Goal: Information Seeking & Learning: Compare options

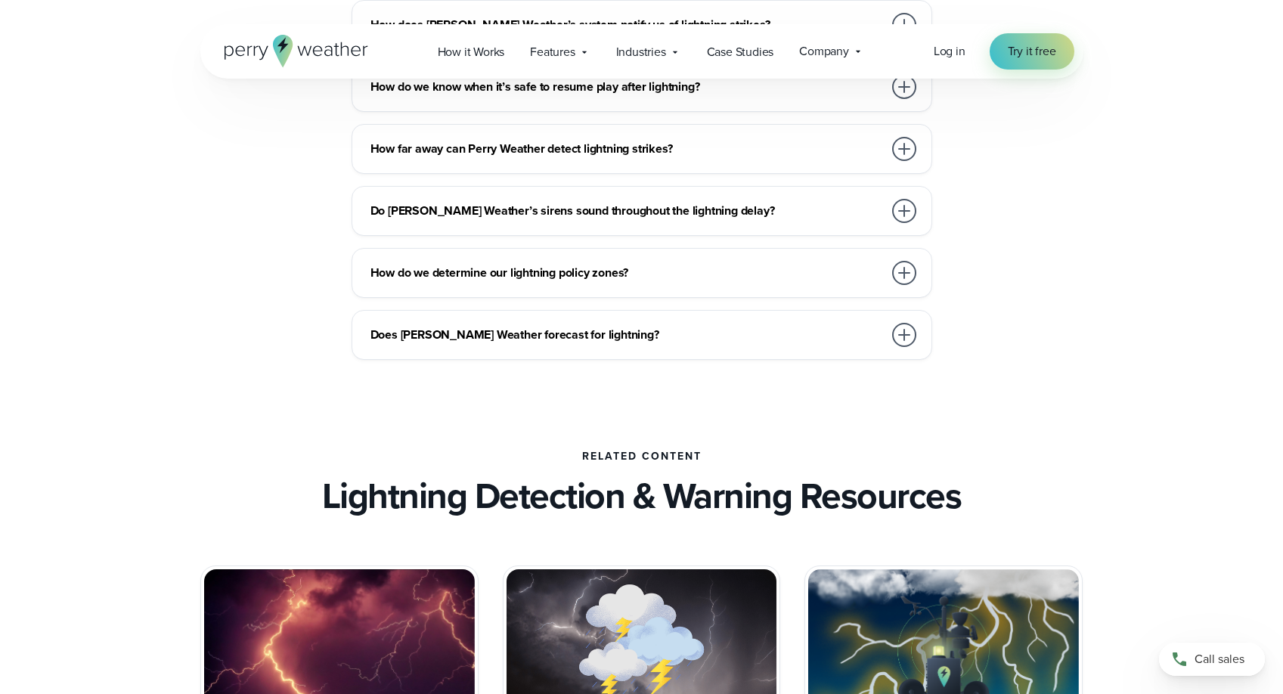
scroll to position [3477, 0]
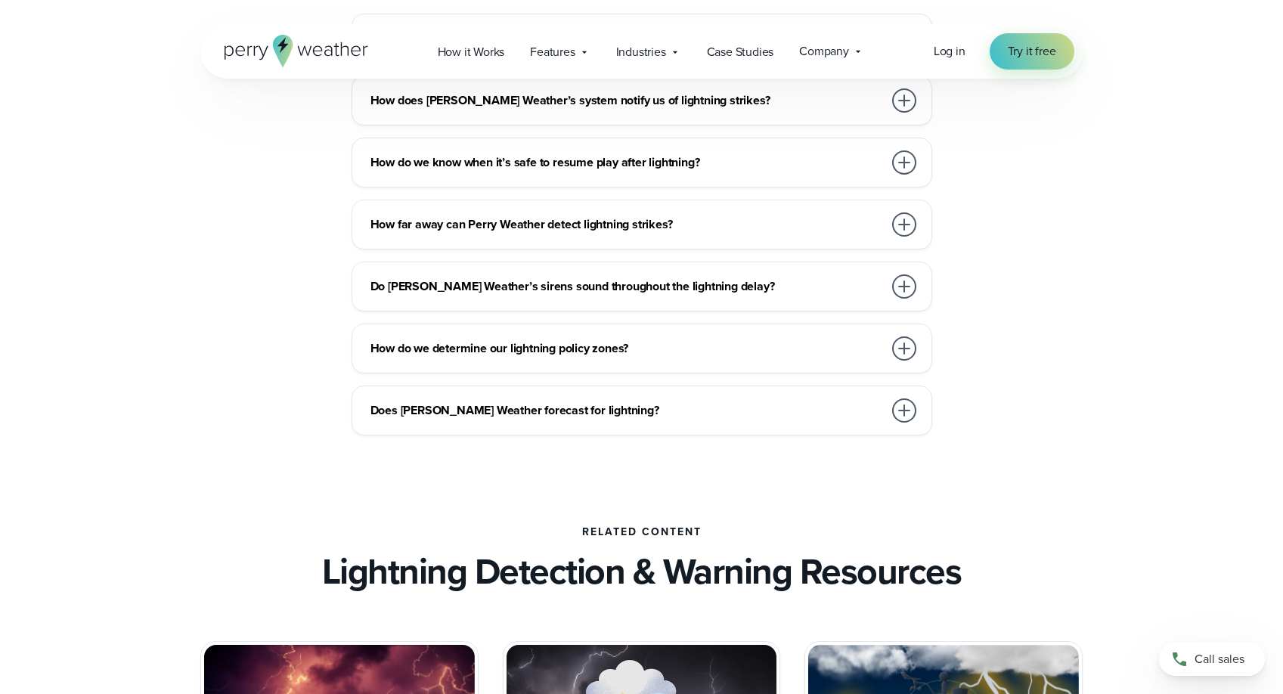
click at [905, 286] on div at bounding box center [904, 286] width 24 height 24
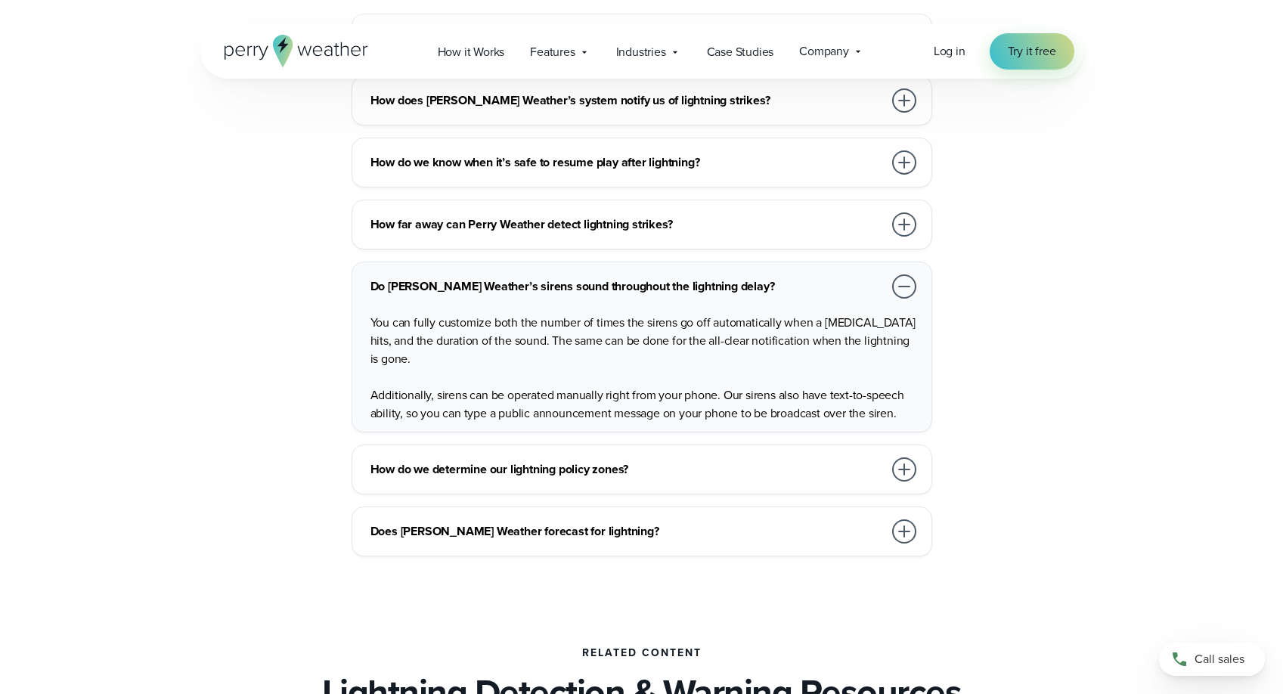
scroll to position [3401, 0]
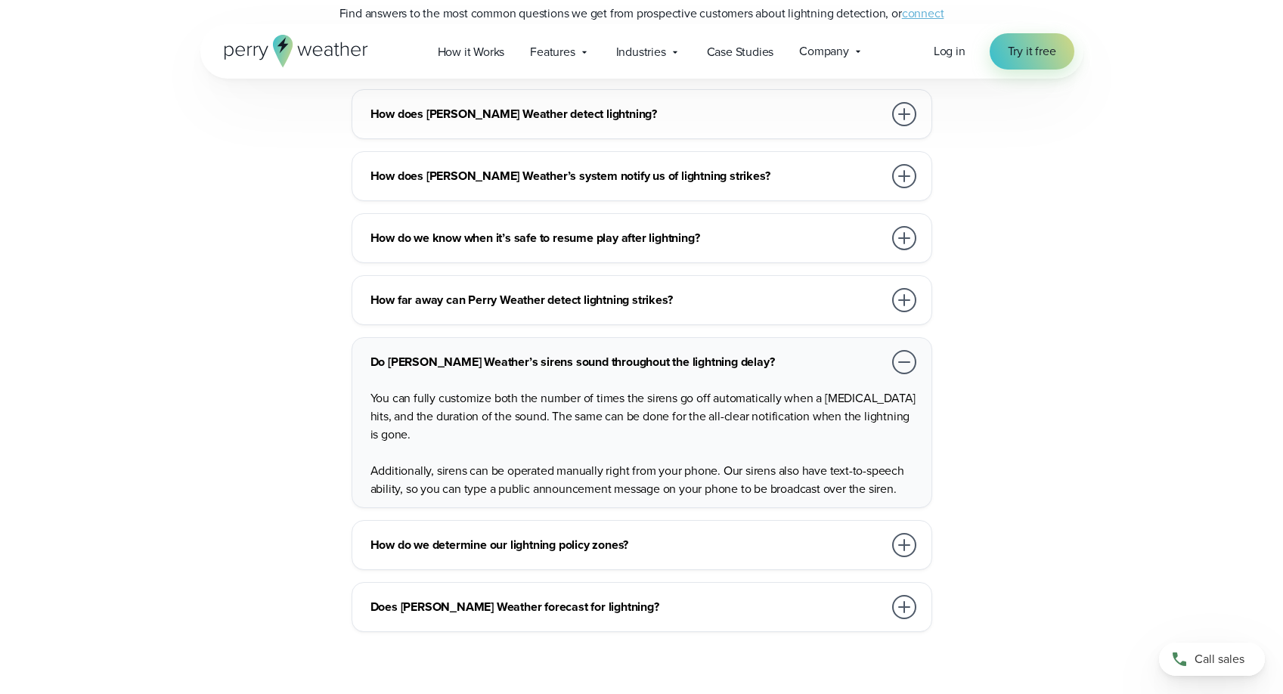
click at [902, 238] on div at bounding box center [904, 238] width 24 height 24
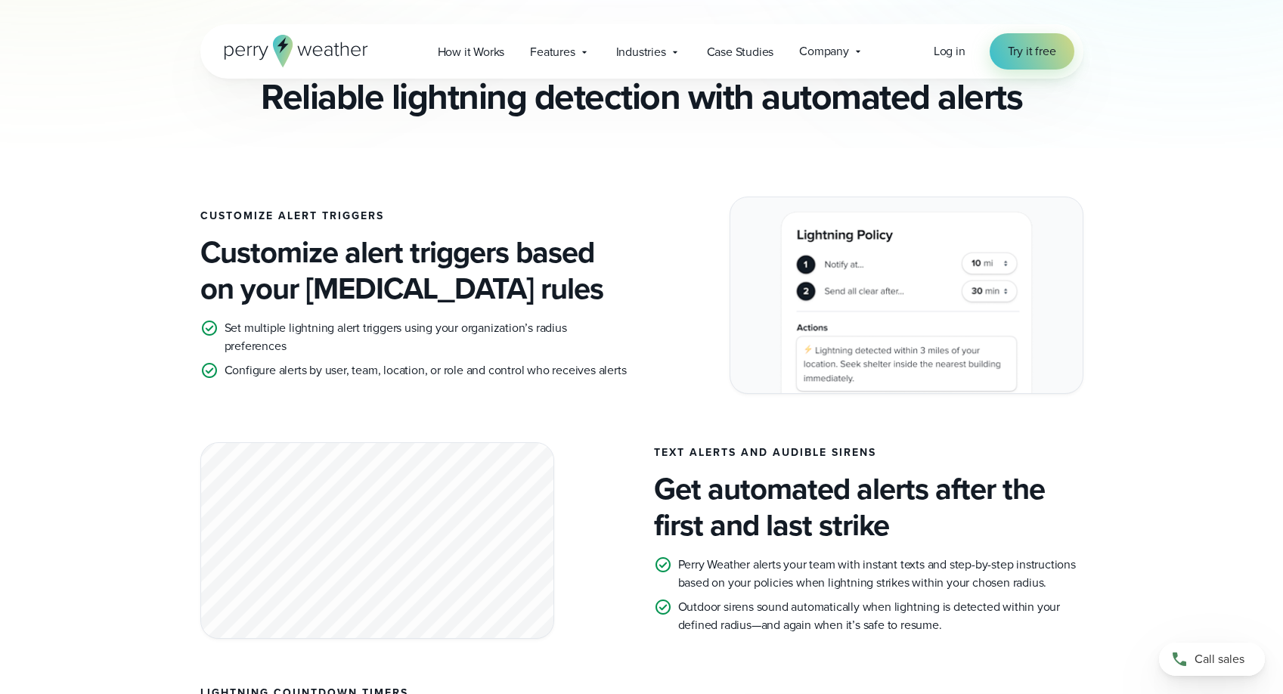
scroll to position [0, 0]
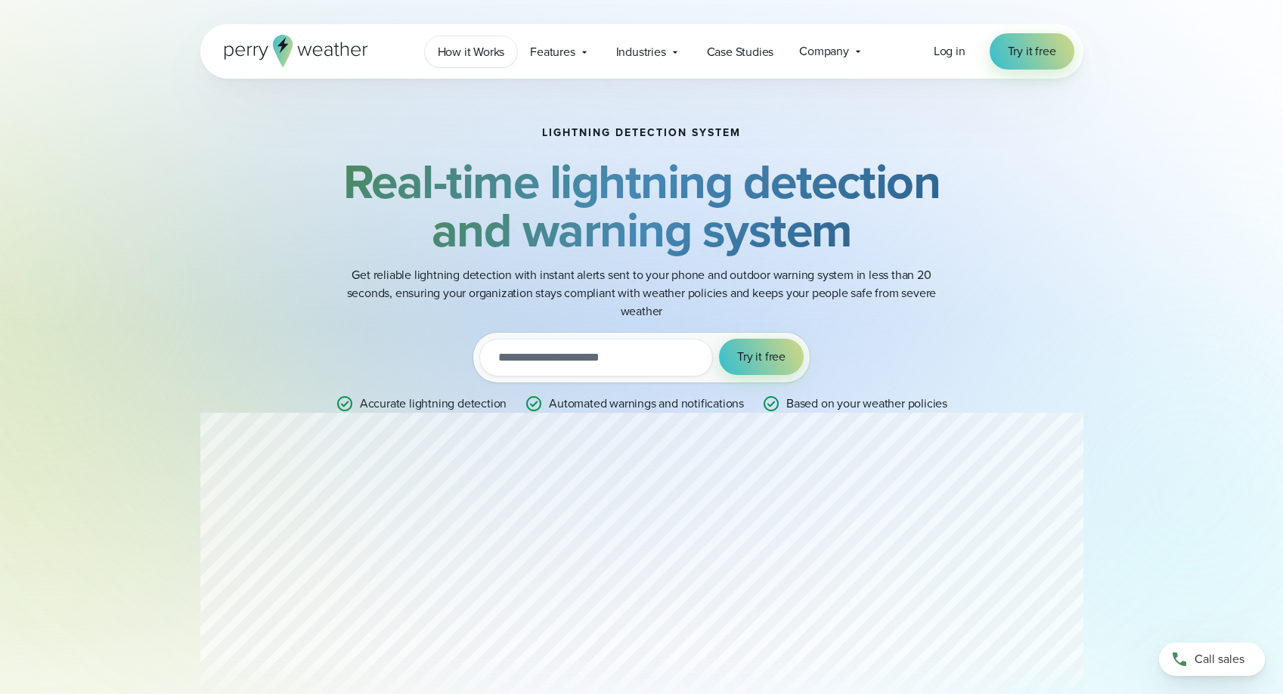
click at [478, 57] on span "How it Works" at bounding box center [471, 52] width 67 height 18
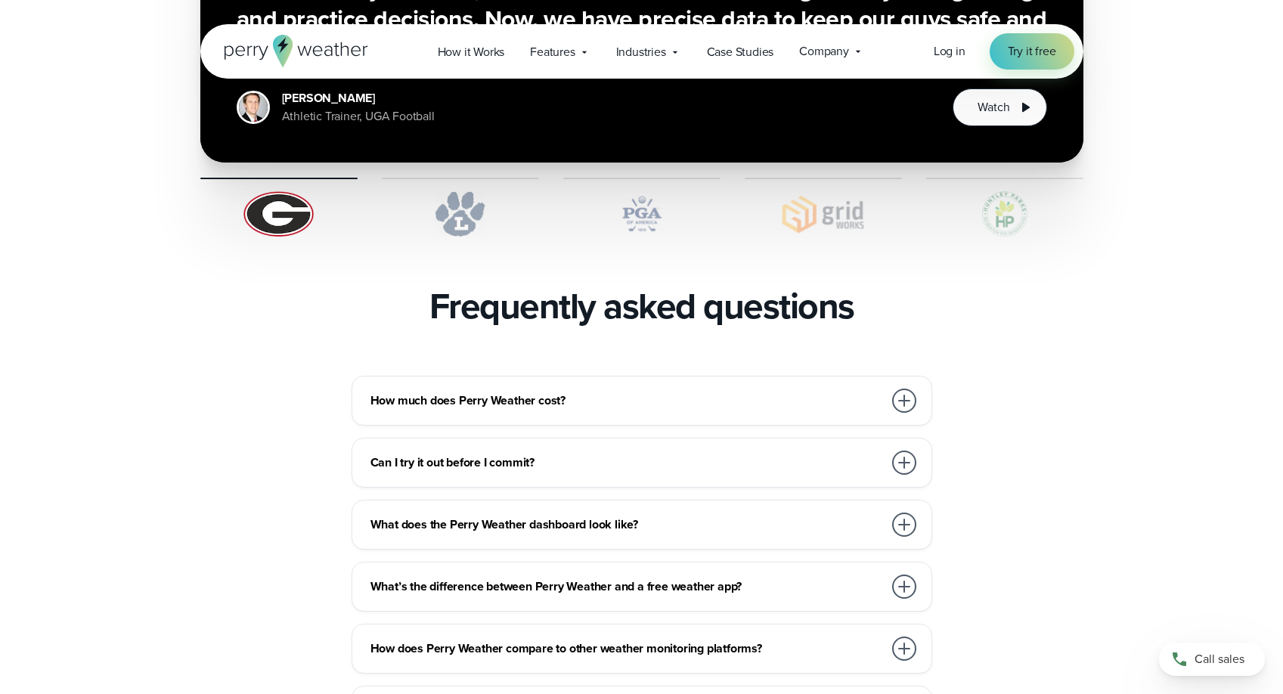
scroll to position [3174, 0]
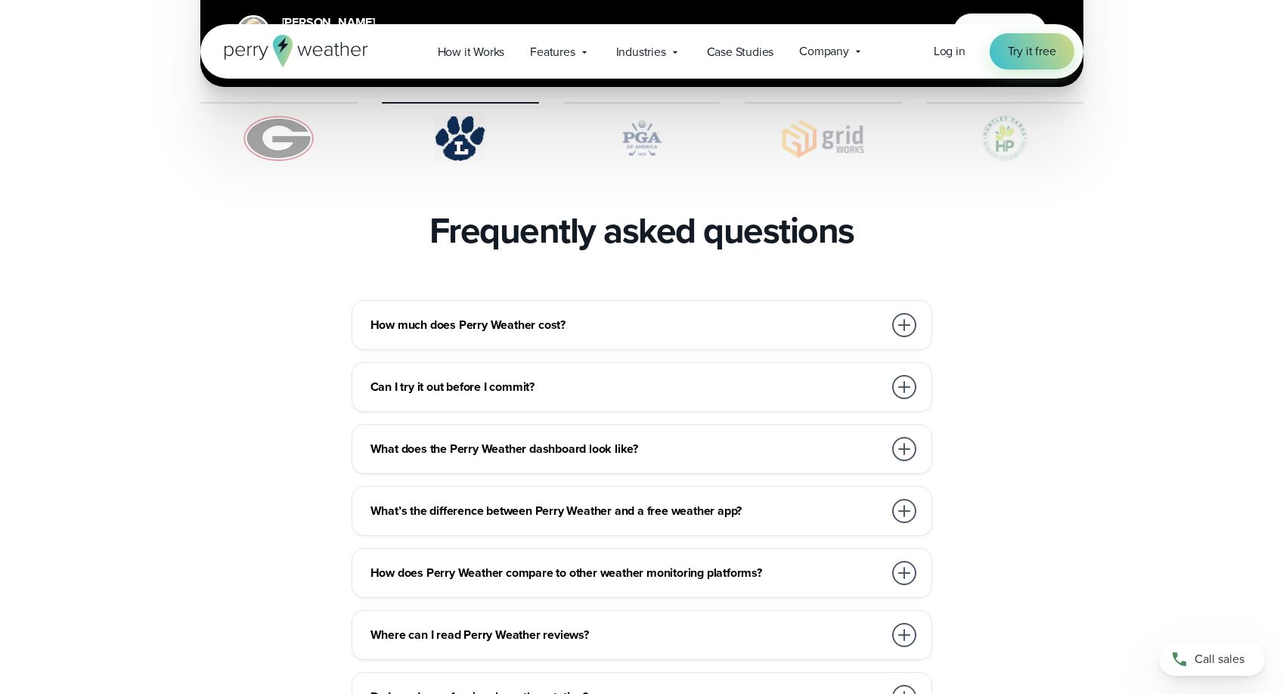
click at [906, 313] on div at bounding box center [904, 325] width 24 height 24
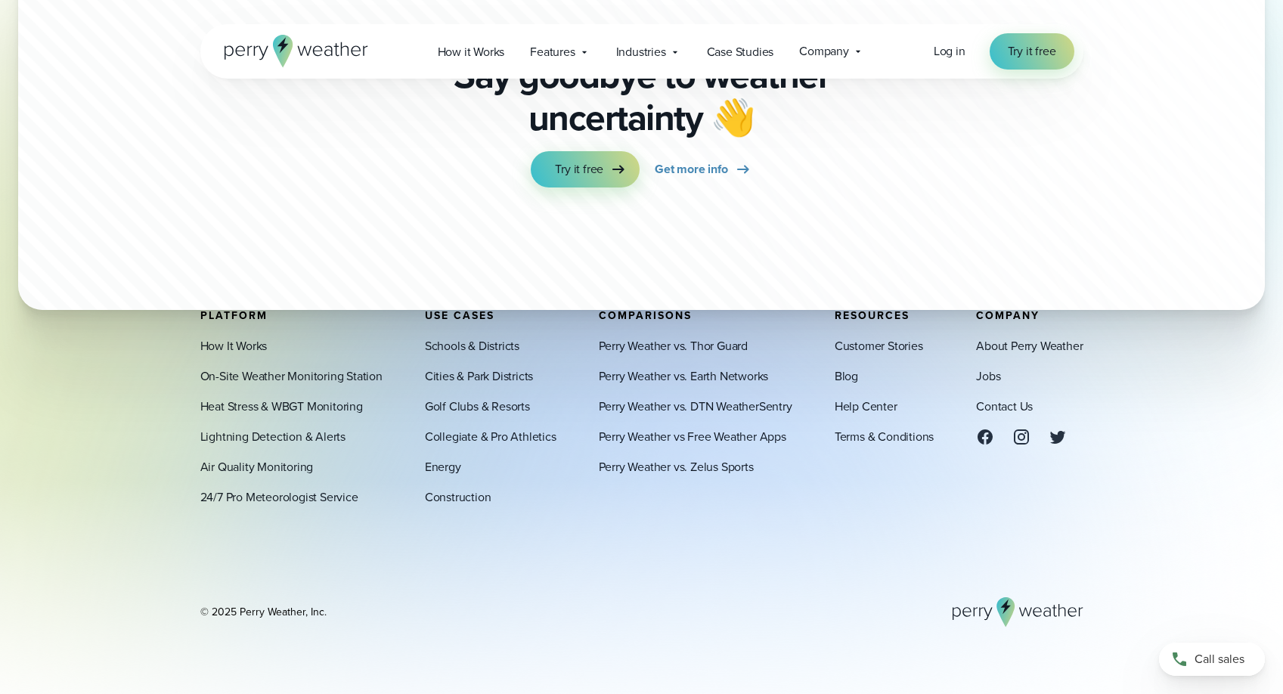
scroll to position [4245, 0]
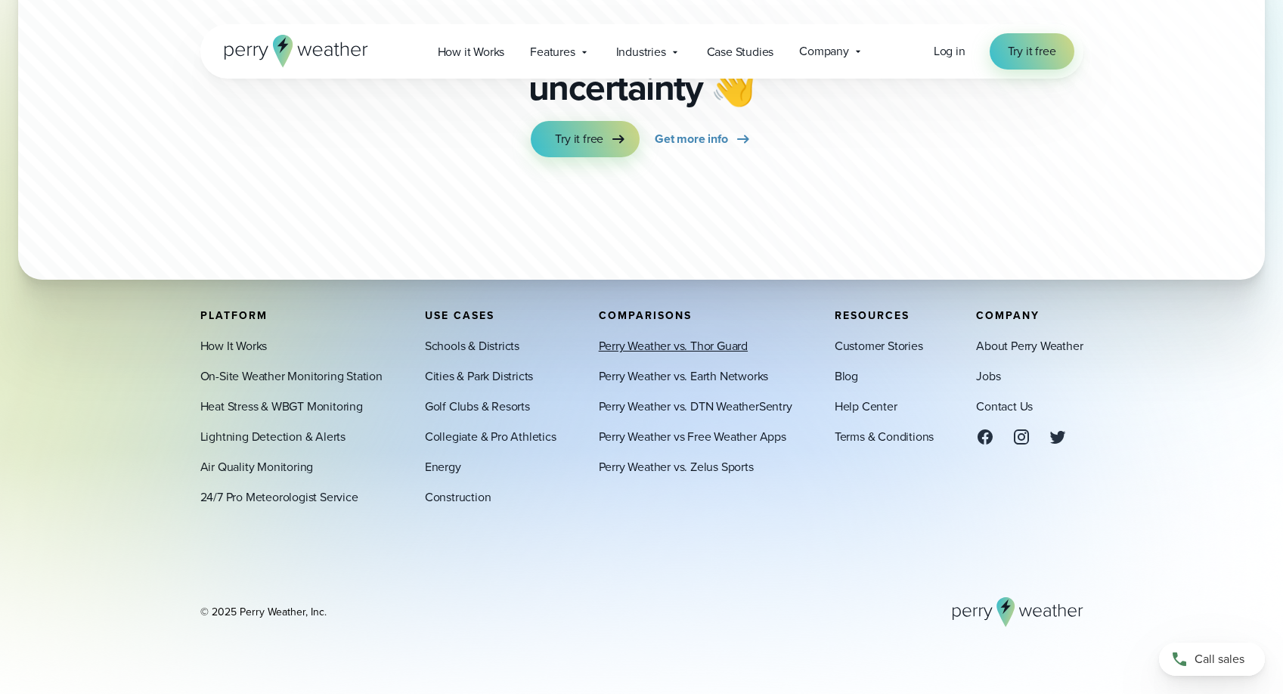
click at [694, 345] on link "Perry Weather vs. Thor Guard" at bounding box center [673, 346] width 149 height 18
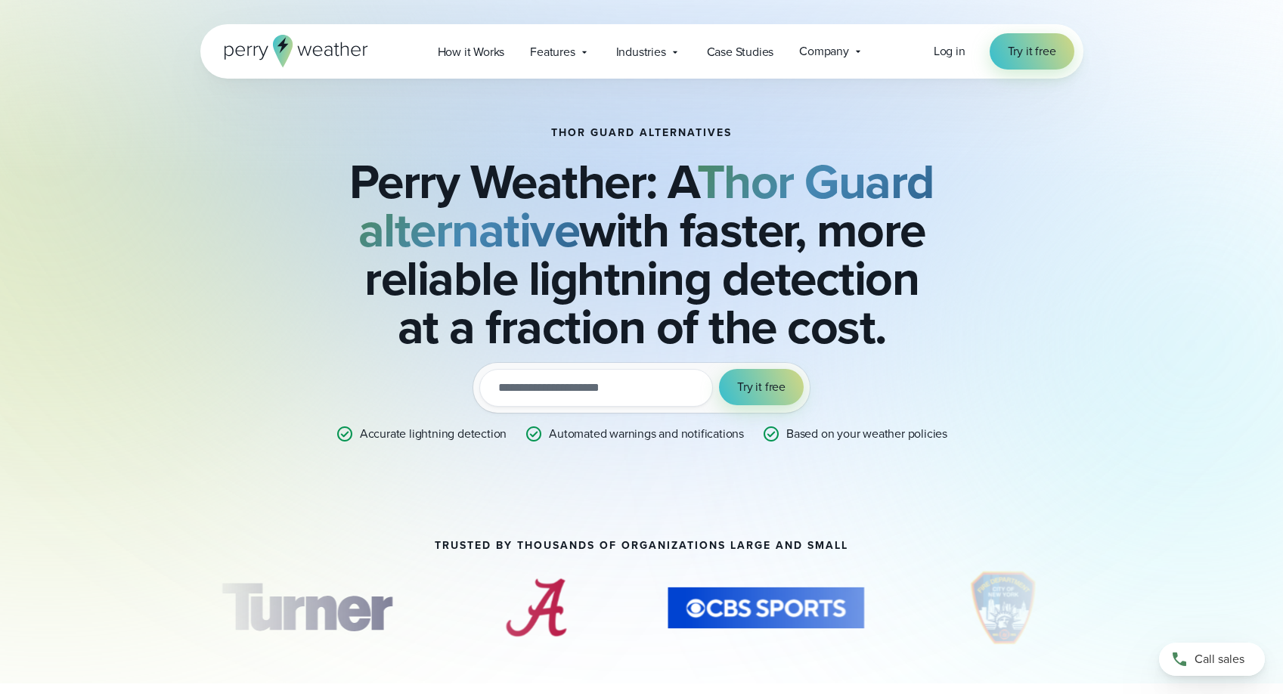
click at [1198, 370] on div "THOR GUARD ALTERNATIVES Perry Weather: A Thor Guard alternative with faster, mo…" at bounding box center [641, 245] width 1283 height 491
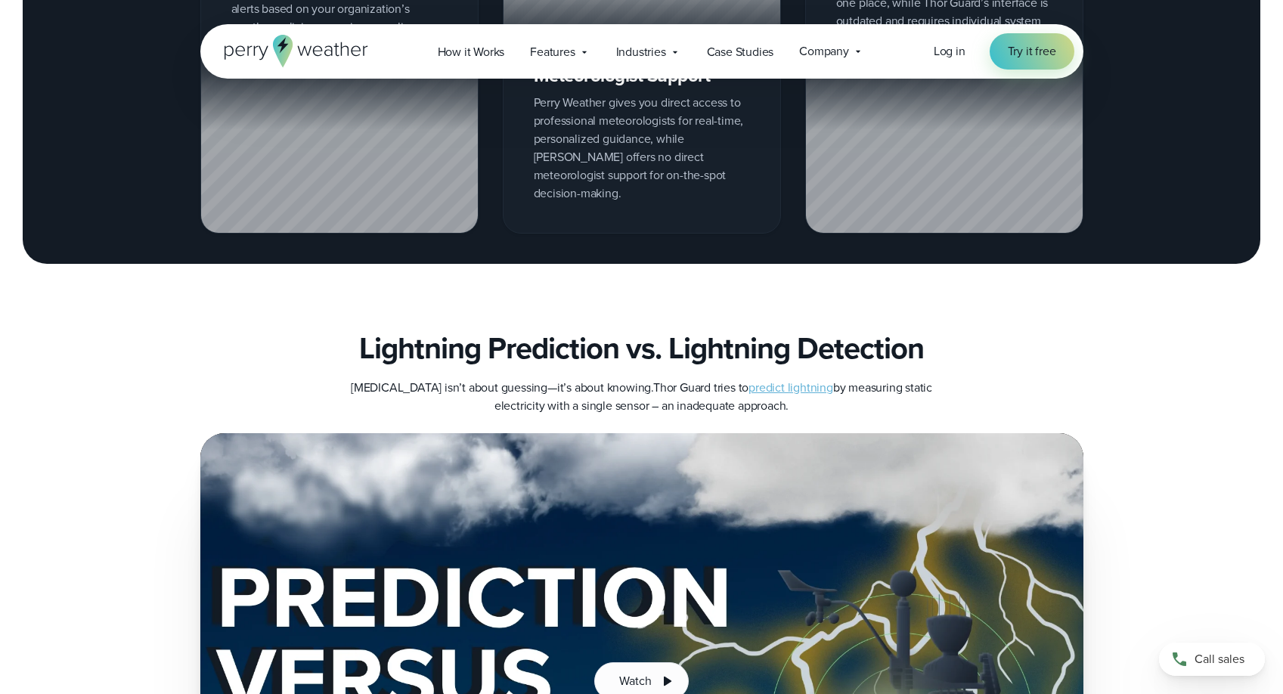
scroll to position [2419, 0]
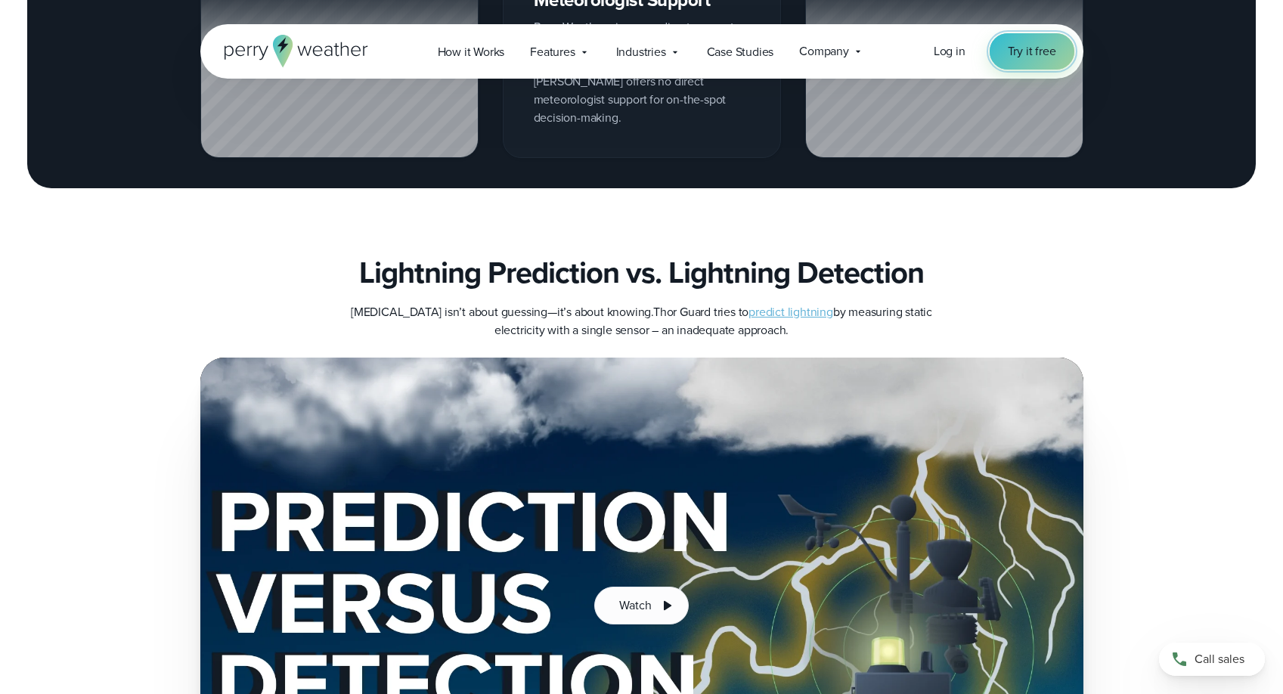
click at [1023, 46] on span "Try it free" at bounding box center [1032, 51] width 48 height 18
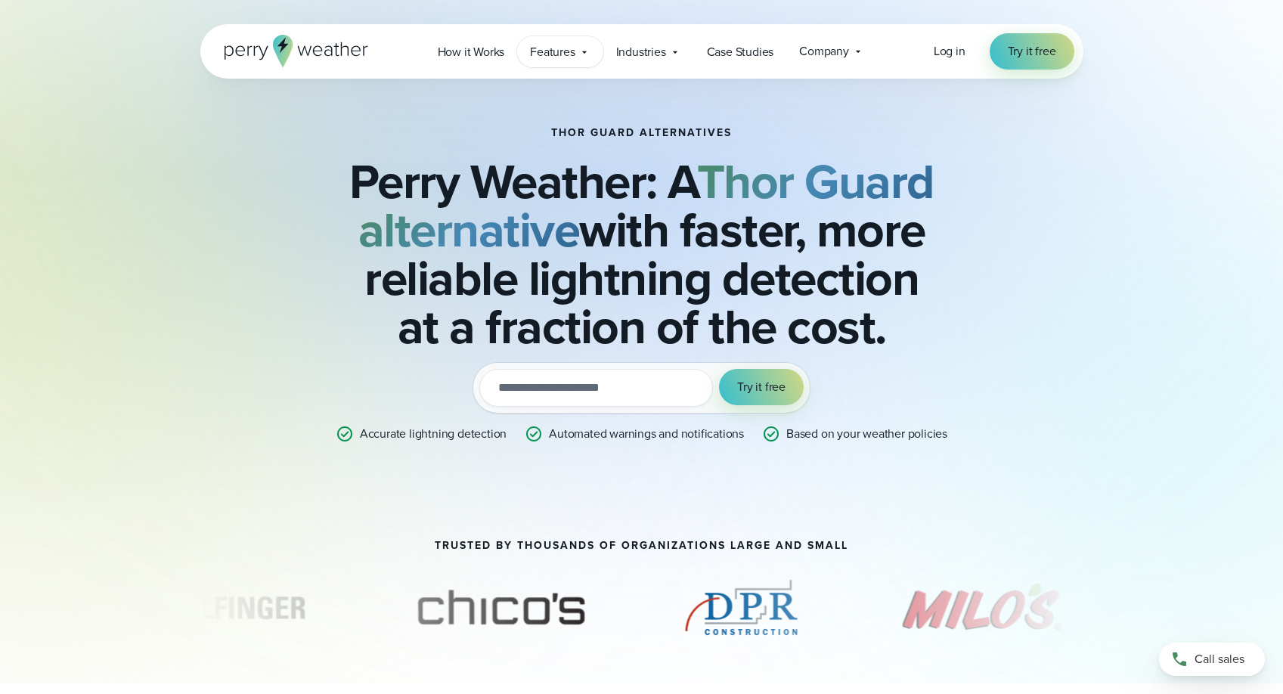
click at [579, 56] on icon at bounding box center [584, 52] width 12 height 12
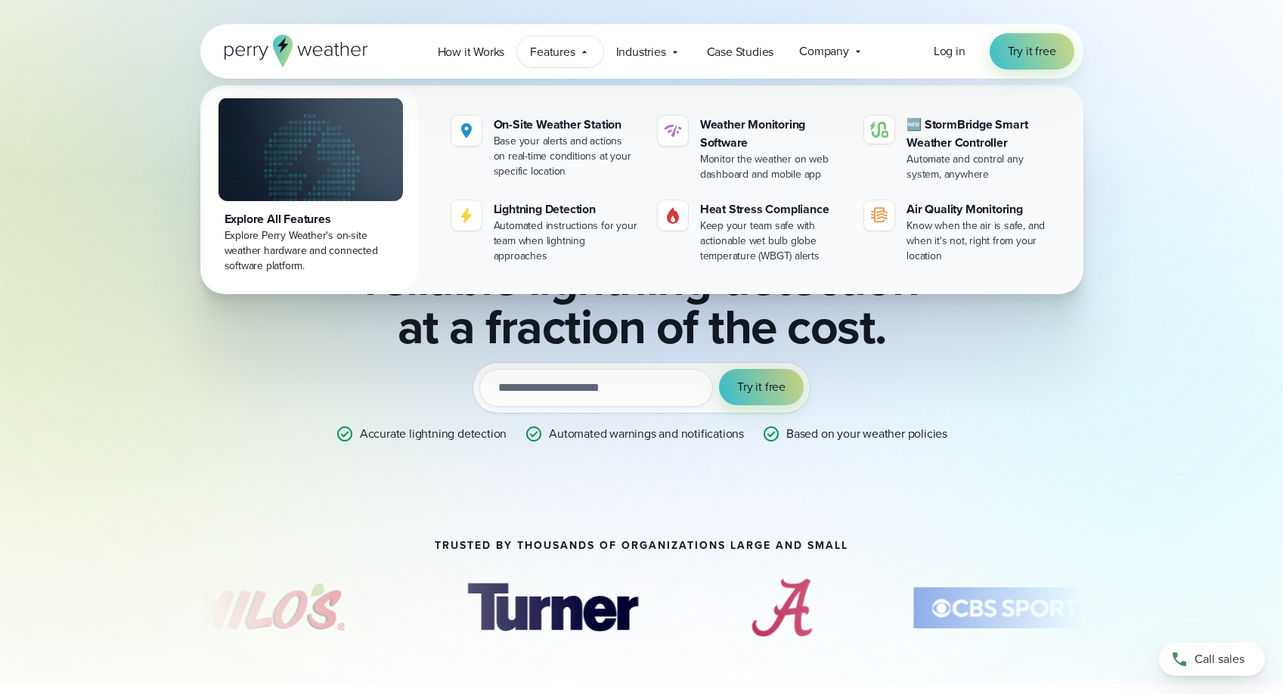
click at [1150, 289] on div "THOR GUARD ALTERNATIVES Perry Weather: A Thor Guard alternative with faster, mo…" at bounding box center [642, 285] width 1088 height 413
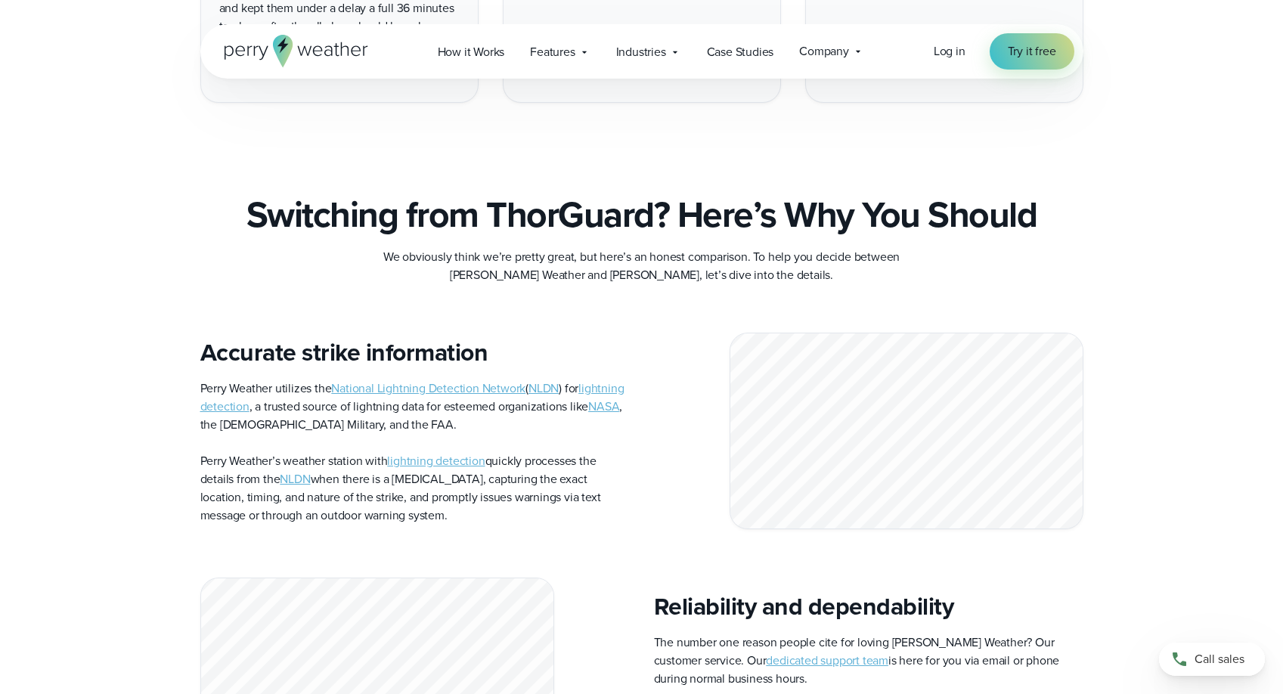
scroll to position [3779, 0]
